Goal: Information Seeking & Learning: Learn about a topic

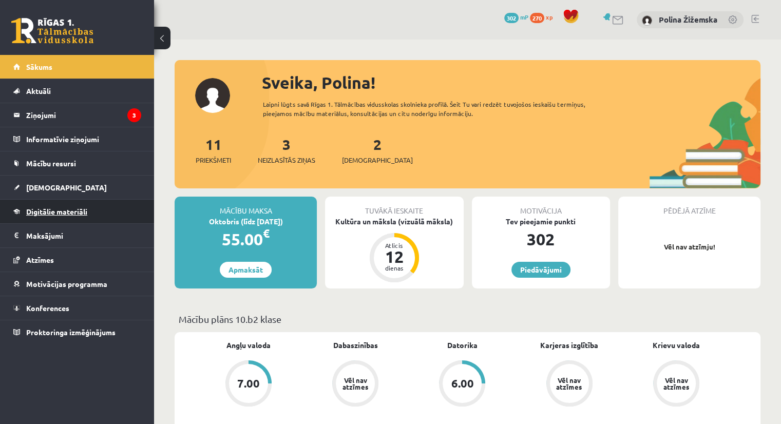
click at [72, 206] on link "Digitālie materiāli" at bounding box center [77, 212] width 128 height 24
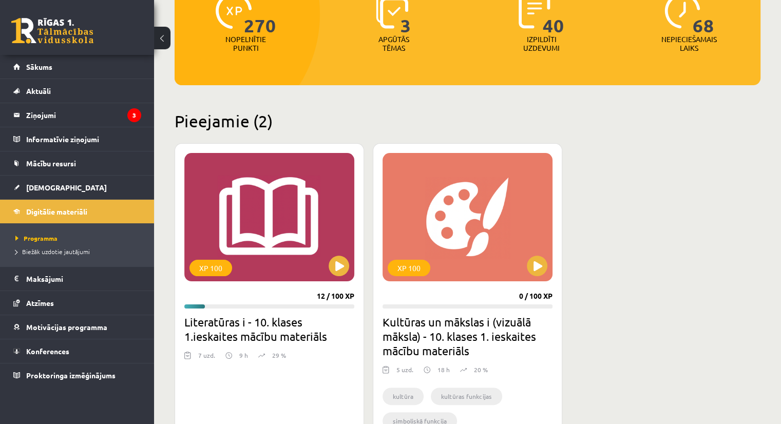
scroll to position [161, 0]
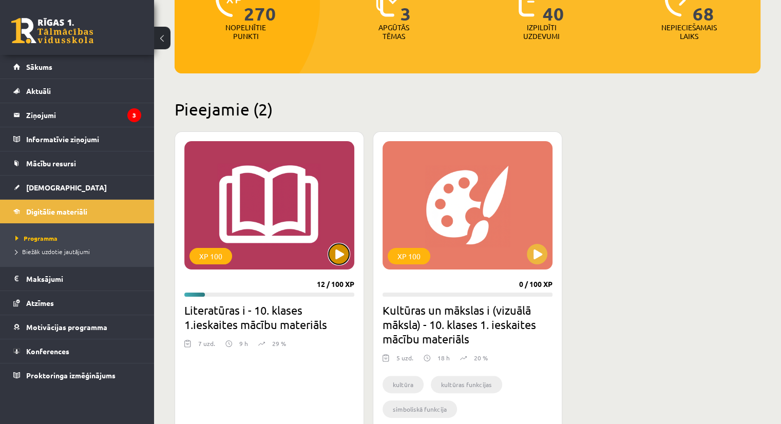
click at [342, 251] on button at bounding box center [339, 254] width 21 height 21
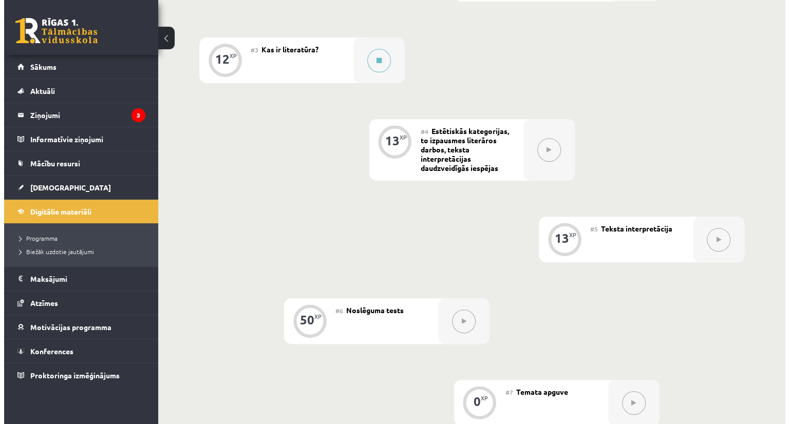
scroll to position [404, 0]
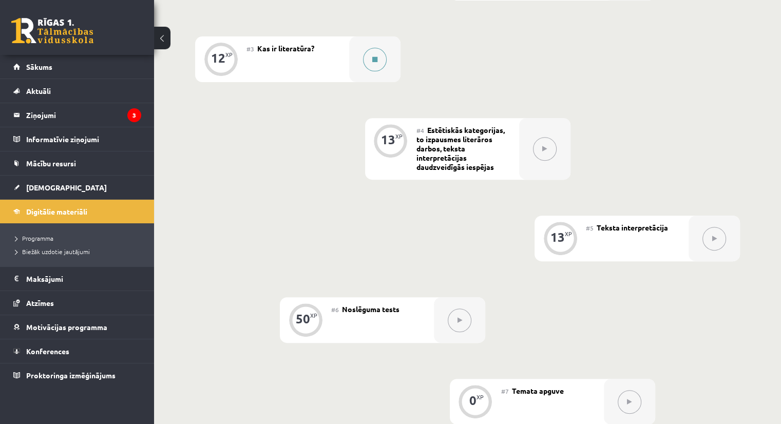
click at [367, 65] on button at bounding box center [375, 60] width 24 height 24
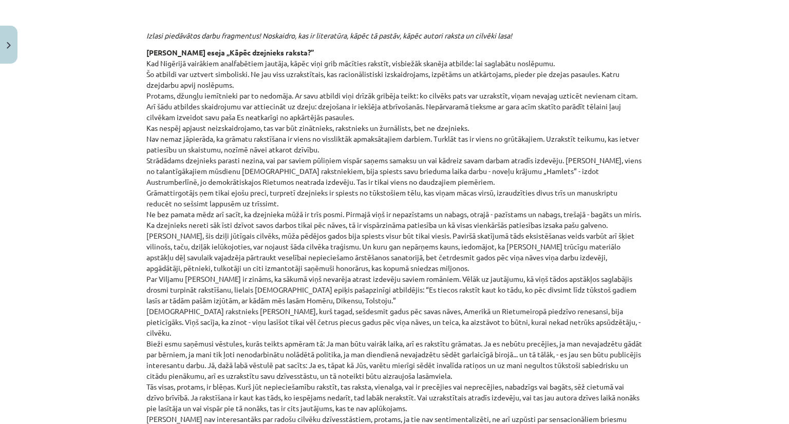
scroll to position [415, 0]
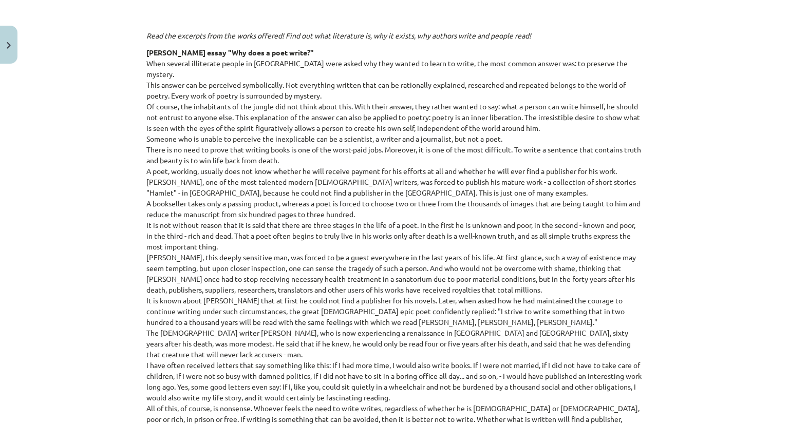
drag, startPoint x: 658, startPoint y: 64, endPoint x: 748, endPoint y: 118, distance: 104.8
click at [748, 118] on div "Teaching topic: Literature I - 10th grade 1st test study material #3 What is li…" at bounding box center [394, 212] width 789 height 424
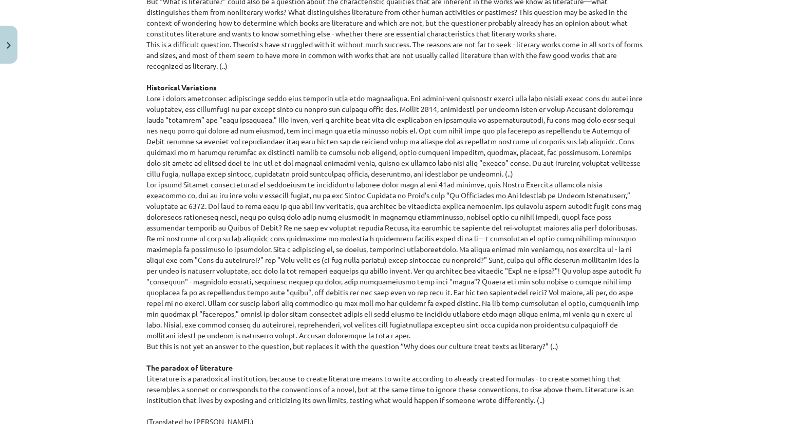
scroll to position [1072, 0]
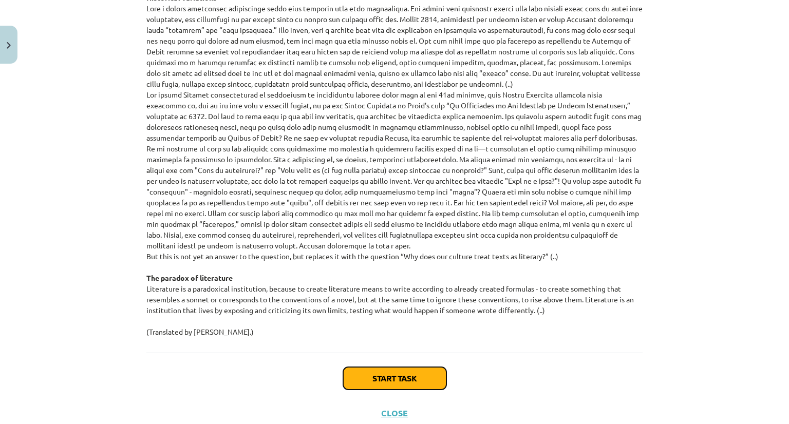
click at [349, 367] on button "Start task" at bounding box center [394, 378] width 103 height 23
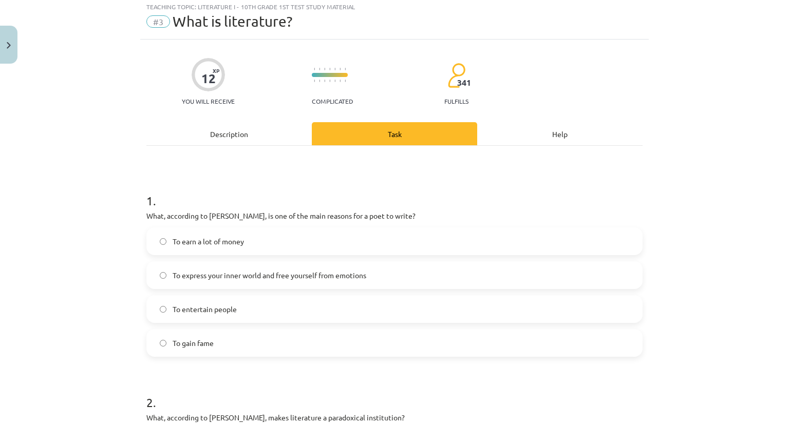
scroll to position [26, 0]
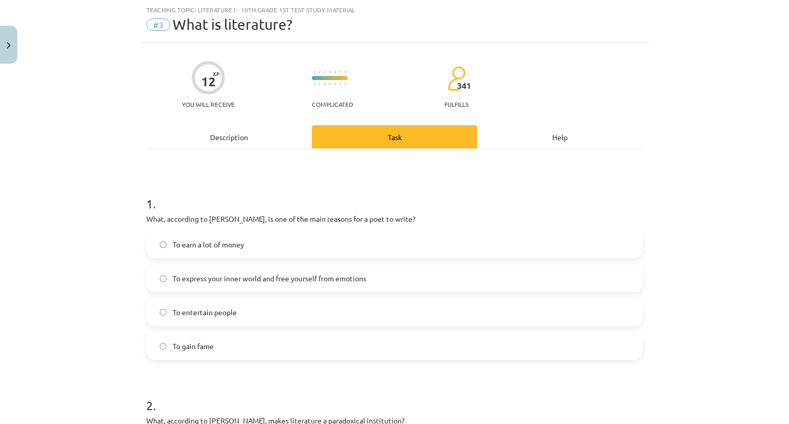
click at [195, 280] on font "To express your inner world and free yourself from emotions" at bounding box center [270, 278] width 194 height 9
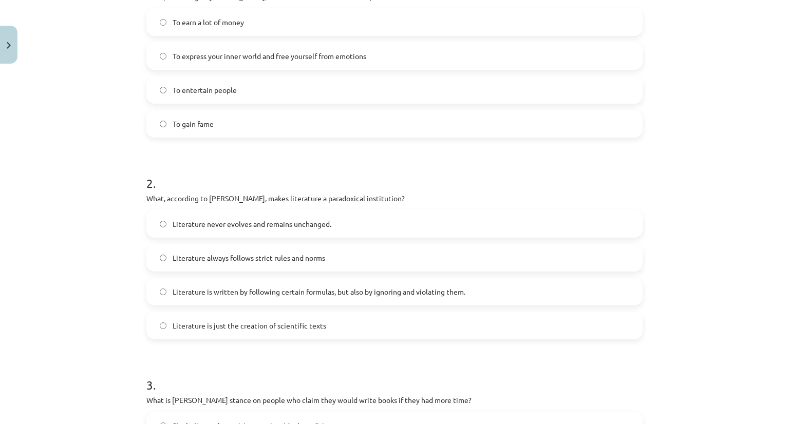
scroll to position [252, 0]
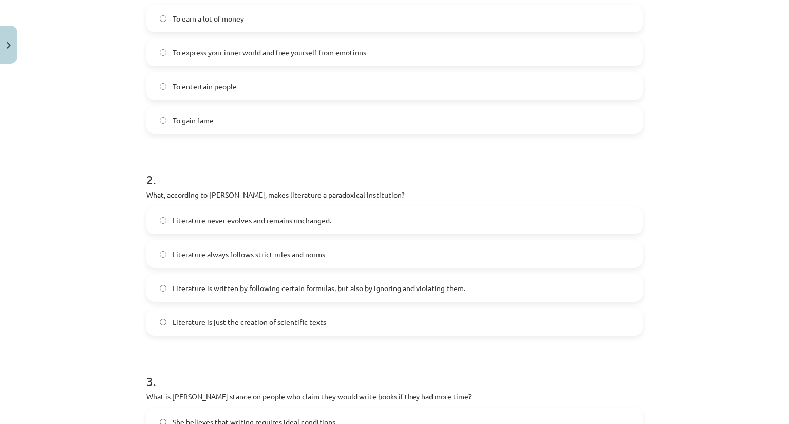
click at [212, 287] on font "Literature is written by following certain formulas, but also by ignoring and v…" at bounding box center [319, 288] width 293 height 9
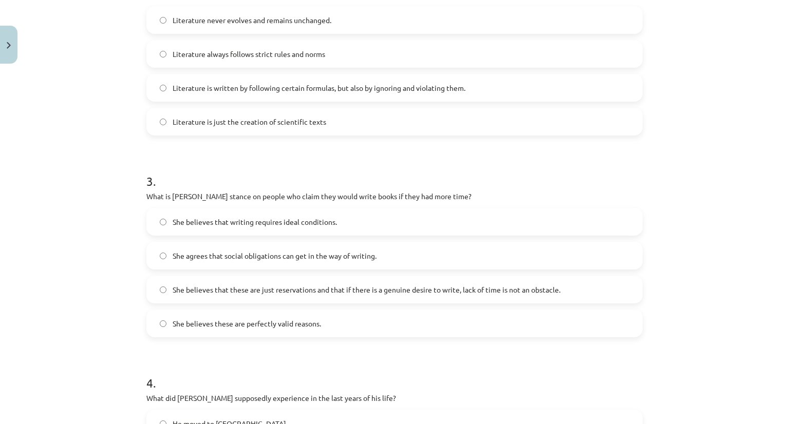
scroll to position [456, 0]
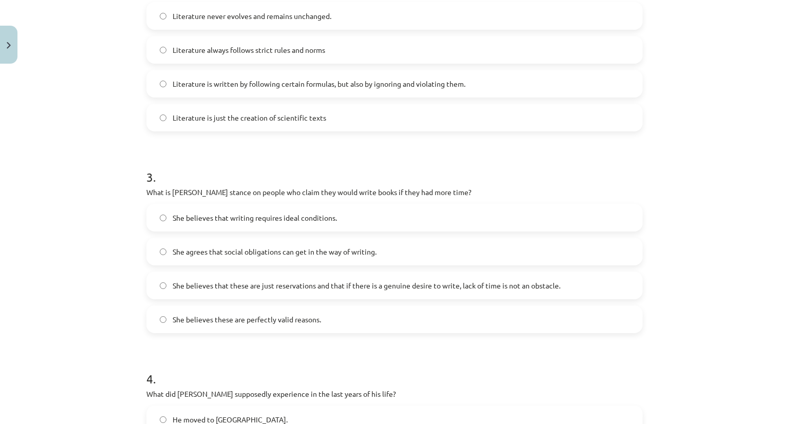
click at [191, 279] on label "She believes that these are just reservations and that if there is a genuine de…" at bounding box center [394, 286] width 494 height 26
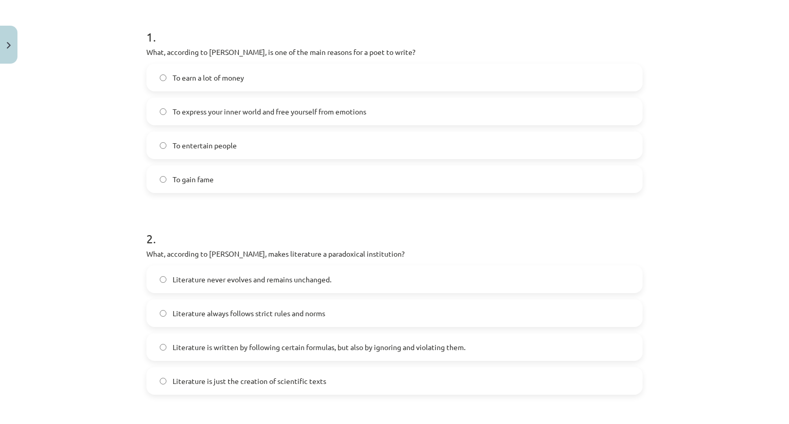
scroll to position [0, 0]
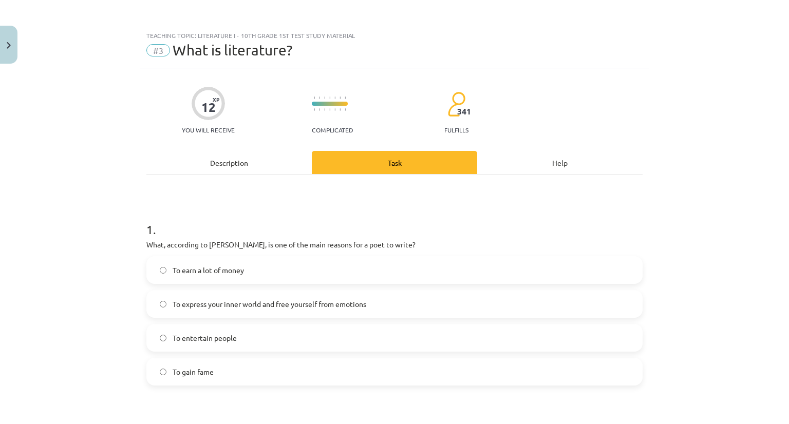
click at [215, 164] on font "Description" at bounding box center [229, 162] width 38 height 9
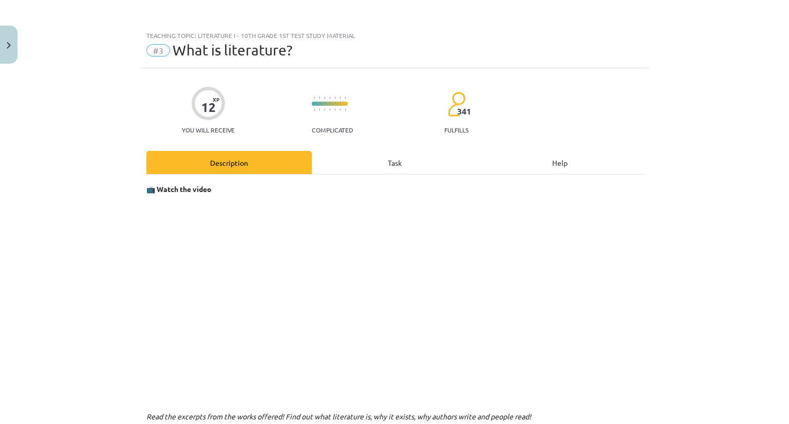
click at [382, 157] on div "Task" at bounding box center [394, 162] width 165 height 23
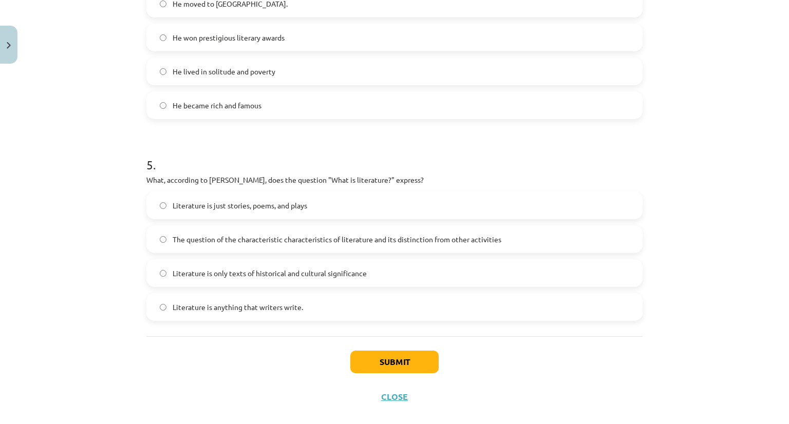
scroll to position [873, 0]
click at [255, 244] on label "The question of the characteristic characteristics of literature and its distin…" at bounding box center [394, 238] width 494 height 26
click at [385, 356] on font "Submit" at bounding box center [395, 360] width 30 height 11
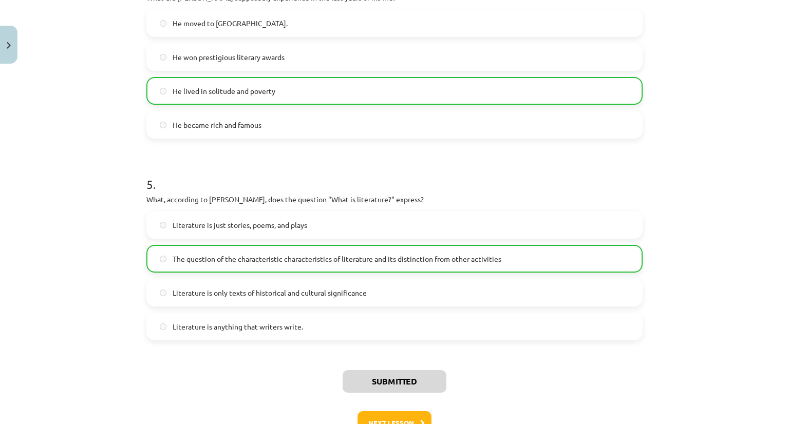
scroll to position [920, 0]
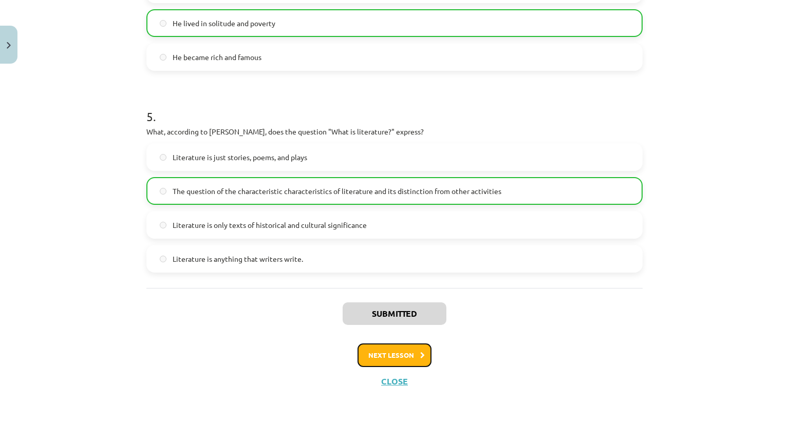
click at [367, 348] on button "Next lesson" at bounding box center [394, 356] width 74 height 24
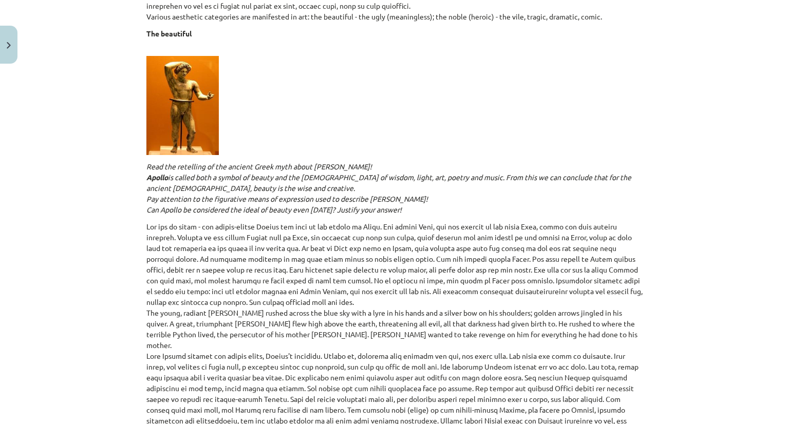
scroll to position [643, 0]
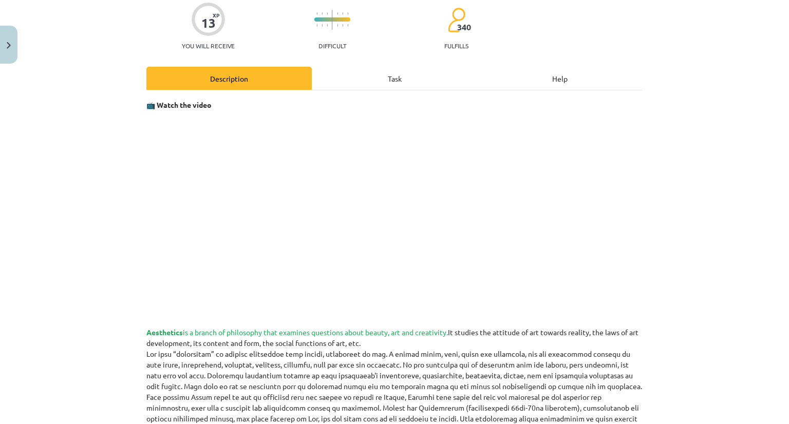
click at [397, 75] on font "Task" at bounding box center [395, 78] width 14 height 9
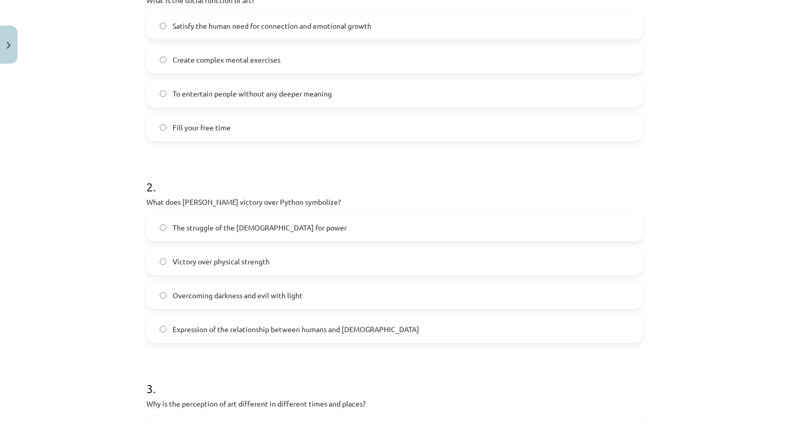
scroll to position [232, 0]
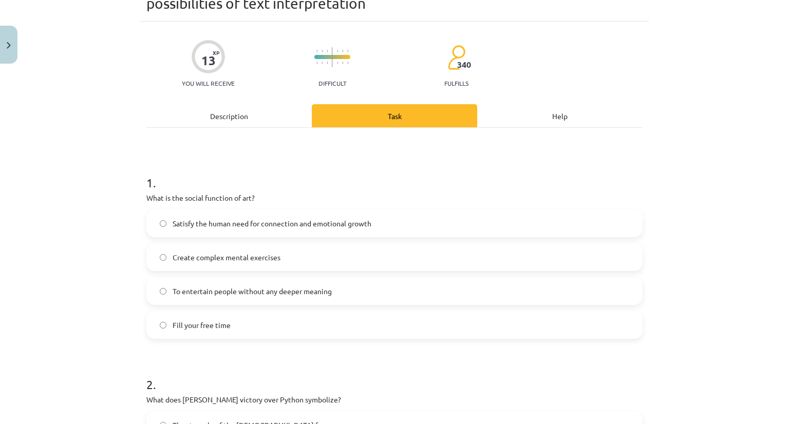
click at [236, 114] on font "Description" at bounding box center [229, 115] width 38 height 9
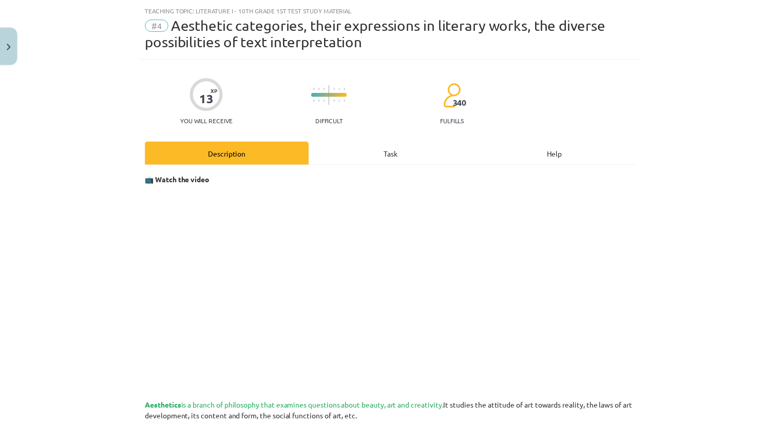
scroll to position [26, 0]
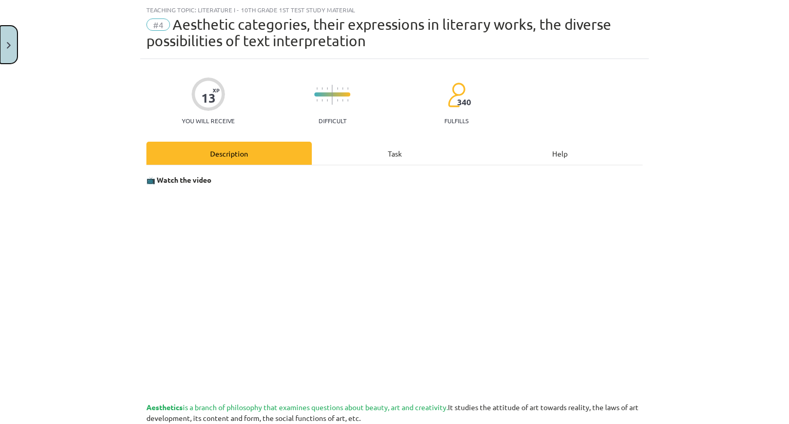
click at [6, 54] on button "Close" at bounding box center [8, 45] width 17 height 38
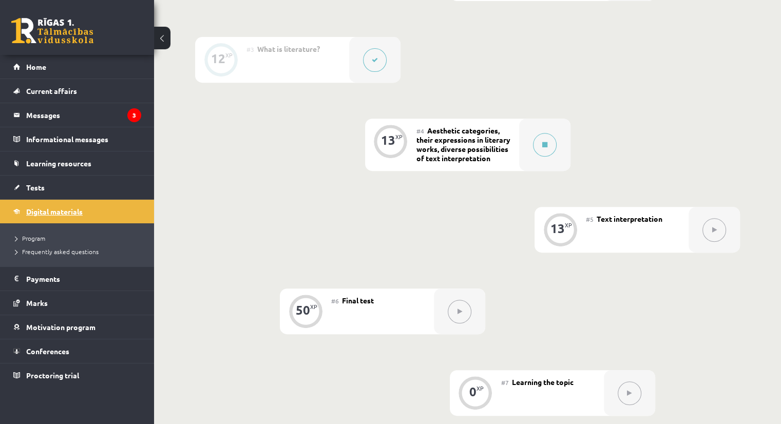
click at [62, 214] on font "Digital materials" at bounding box center [54, 211] width 56 height 9
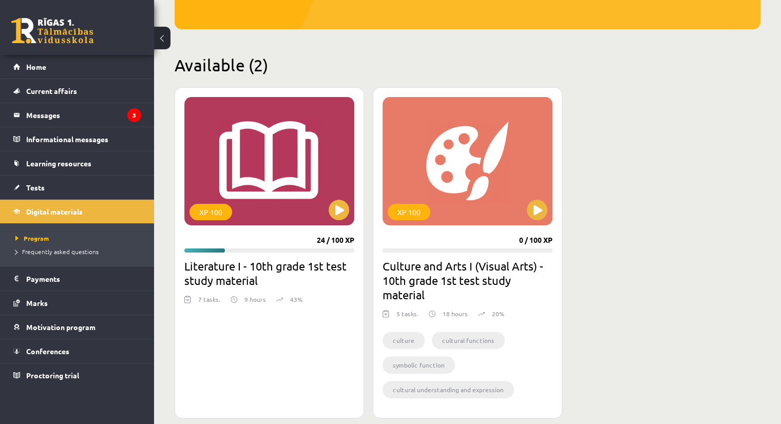
scroll to position [209, 0]
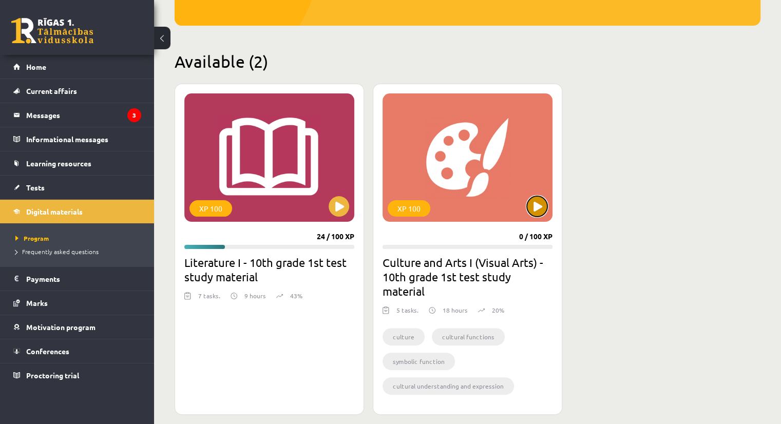
click at [533, 212] on button at bounding box center [537, 206] width 21 height 21
